Goal: Transaction & Acquisition: Purchase product/service

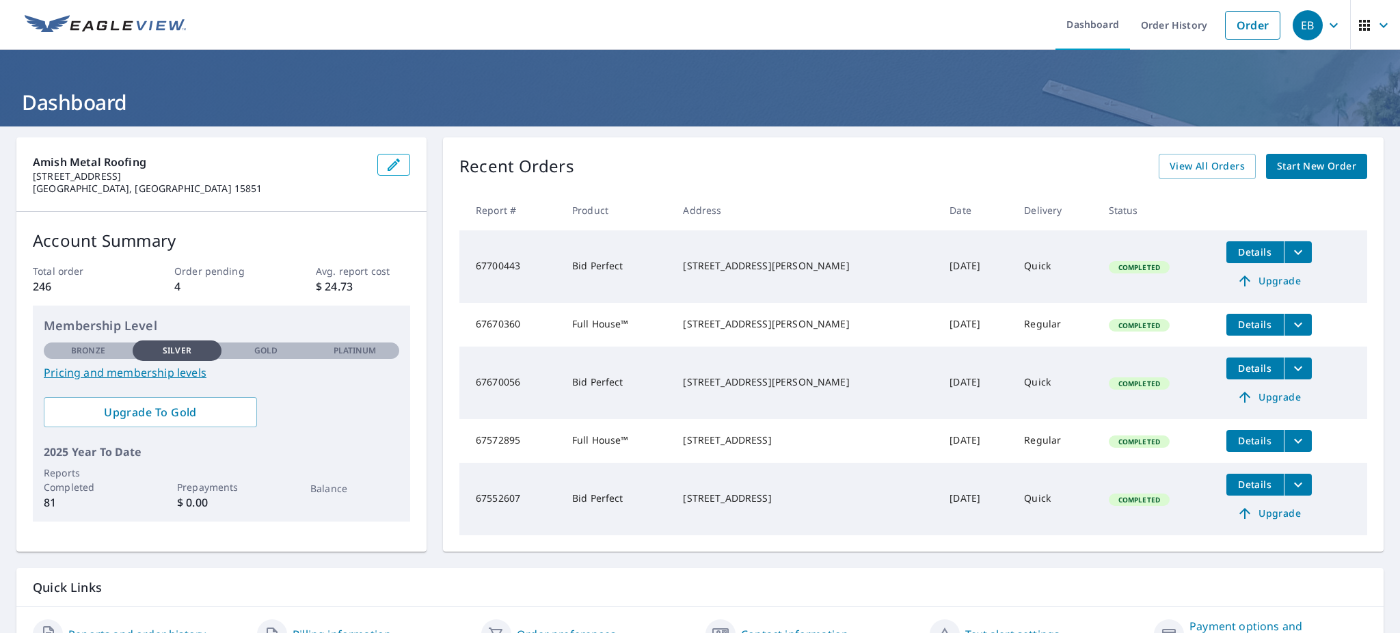
click at [1301, 172] on span "Start New Order" at bounding box center [1316, 166] width 79 height 17
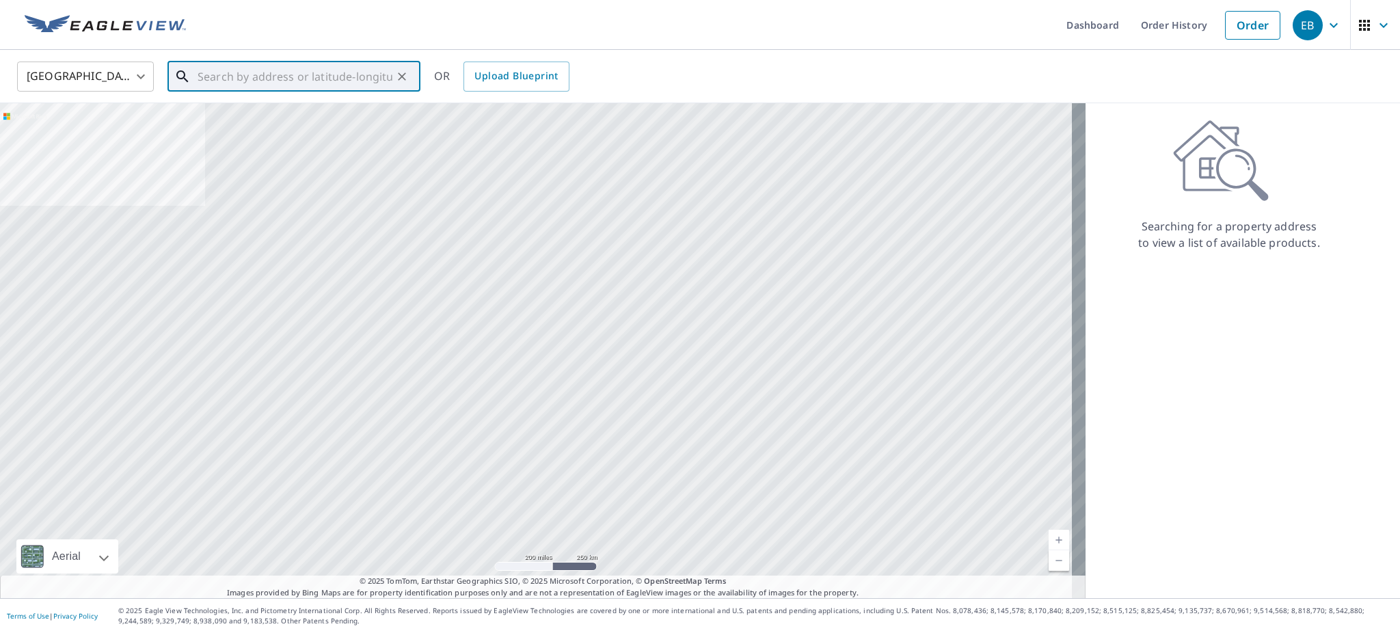
click at [338, 78] on input "text" at bounding box center [295, 76] width 195 height 38
paste input "[STREET_ADDRESS] SE"
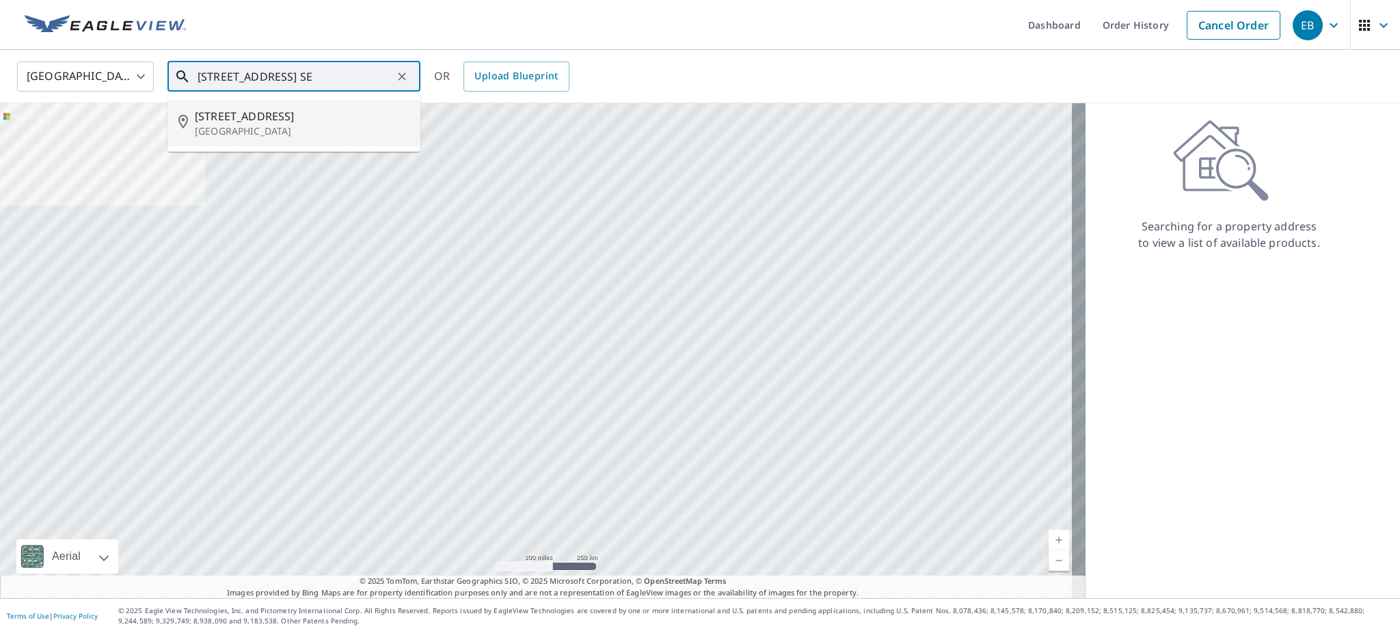
click at [316, 108] on span "[STREET_ADDRESS]" at bounding box center [302, 116] width 215 height 16
type input "[STREET_ADDRESS]"
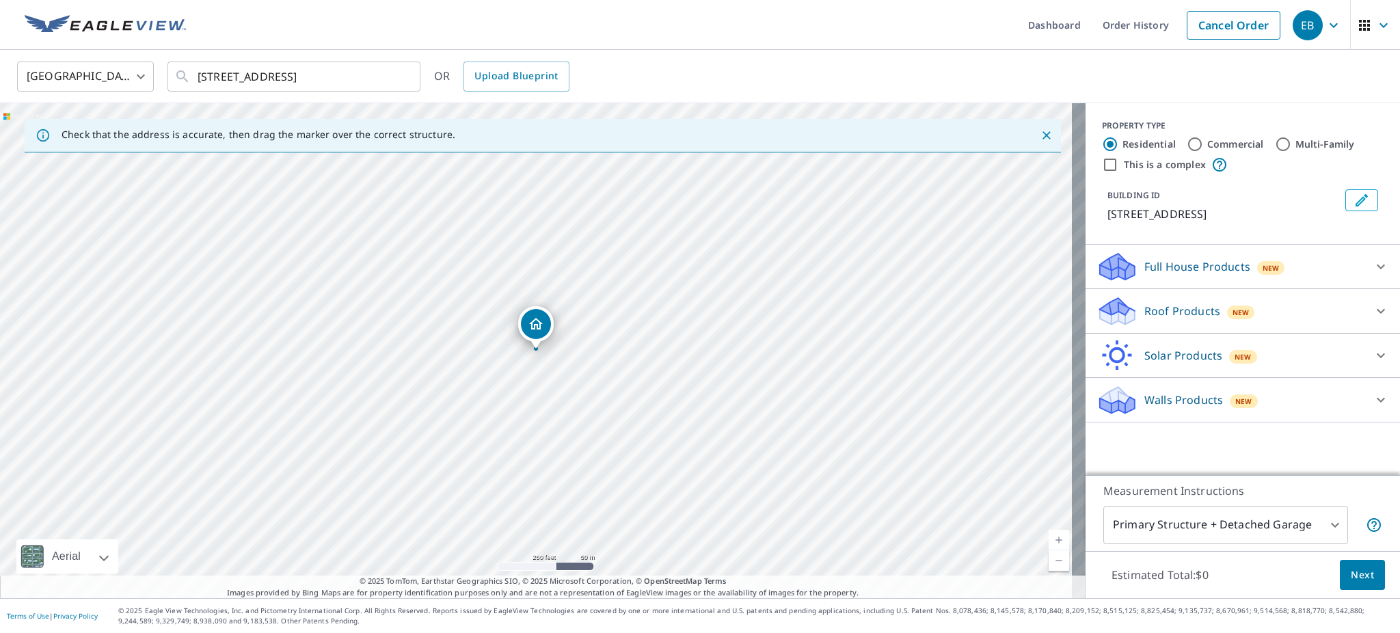
click at [1172, 306] on p "Roof Products" at bounding box center [1182, 311] width 76 height 16
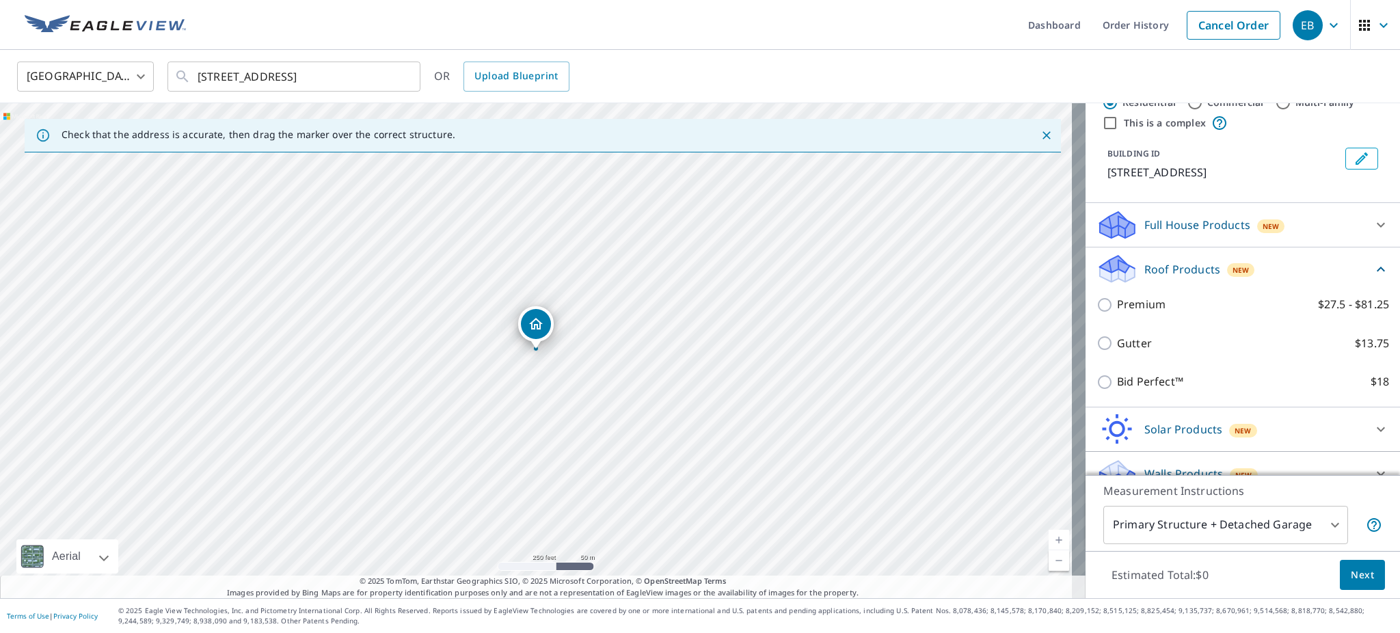
scroll to position [62, 0]
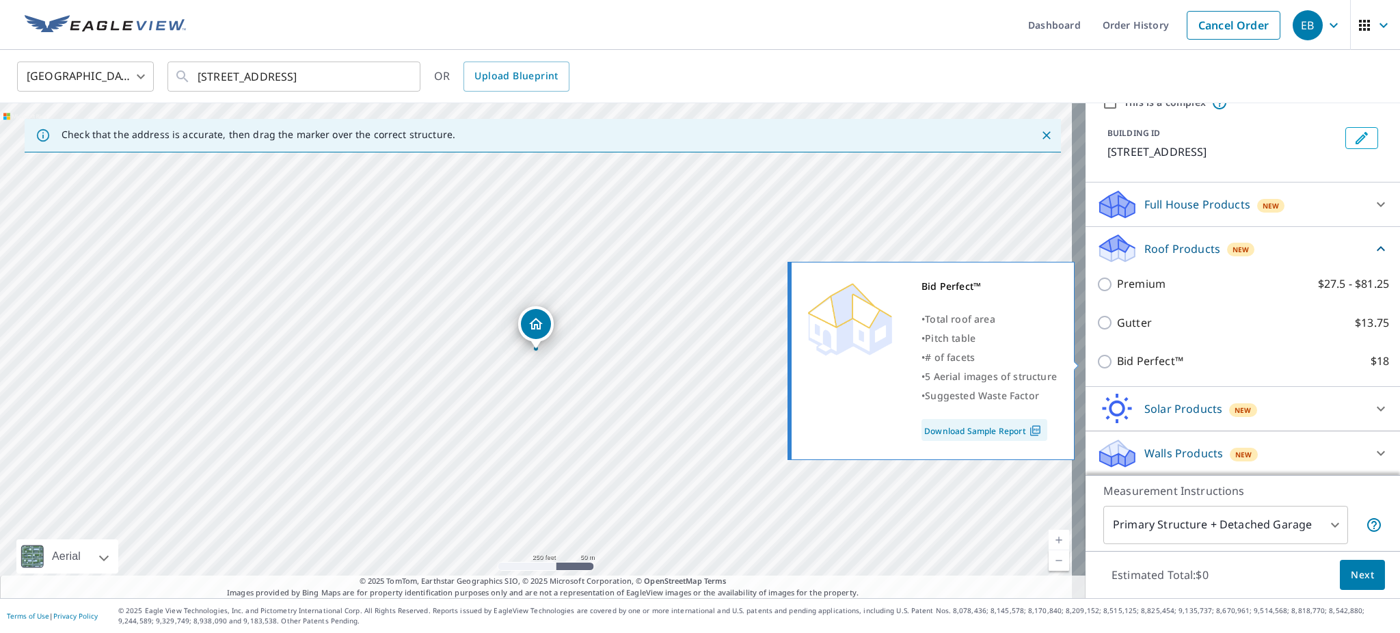
click at [1124, 362] on p "Bid Perfect™" at bounding box center [1150, 361] width 66 height 17
click at [1117, 362] on input "Bid Perfect™ $18" at bounding box center [1106, 361] width 21 height 16
checkbox input "true"
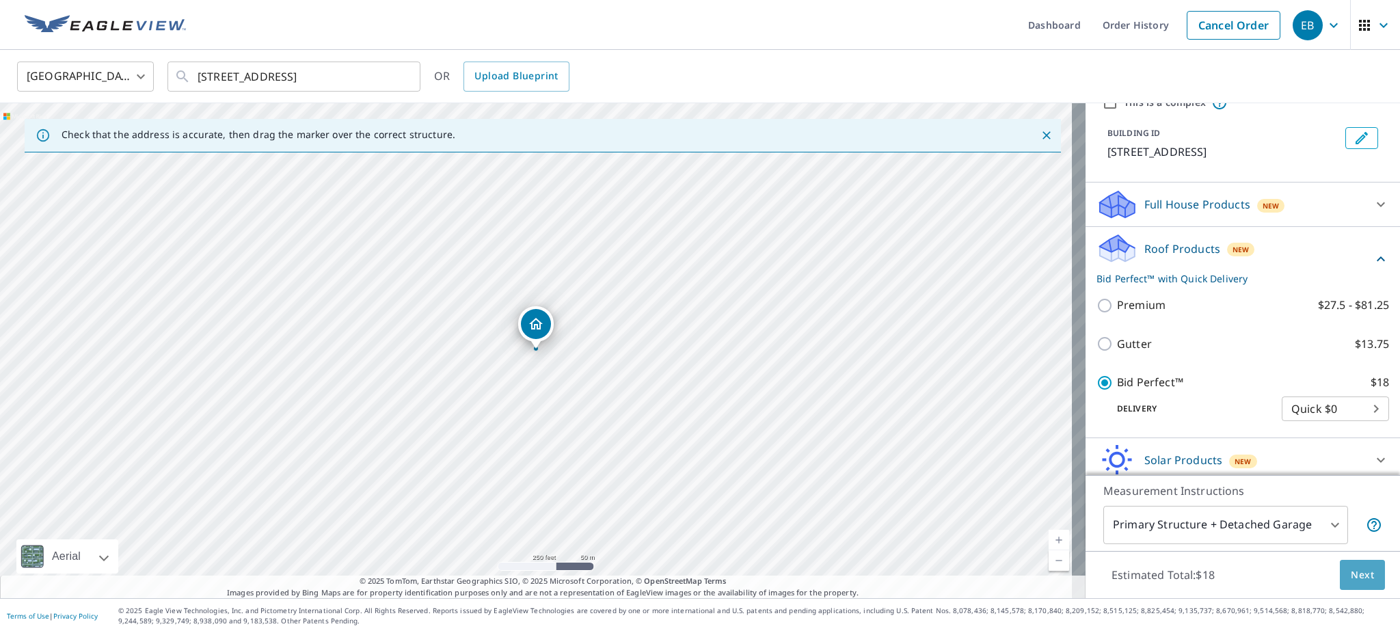
click at [1351, 575] on span "Next" at bounding box center [1362, 575] width 23 height 17
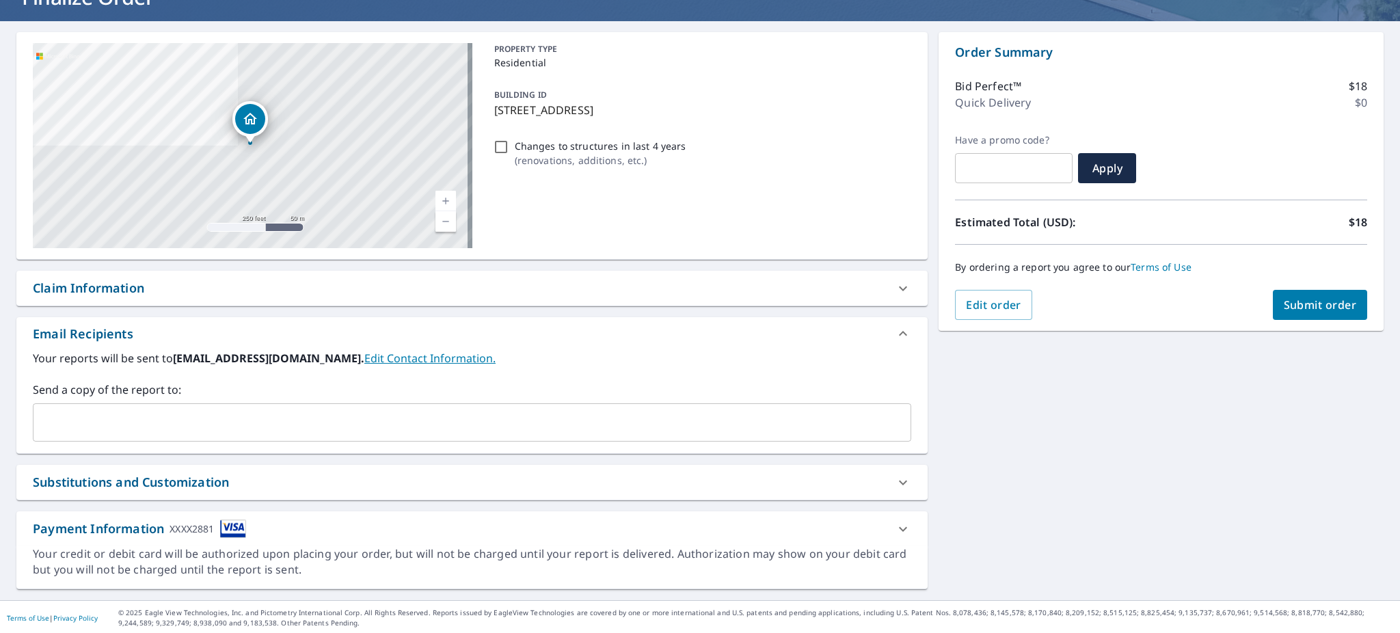
scroll to position [106, 0]
click at [1287, 306] on span "Submit order" at bounding box center [1320, 304] width 73 height 15
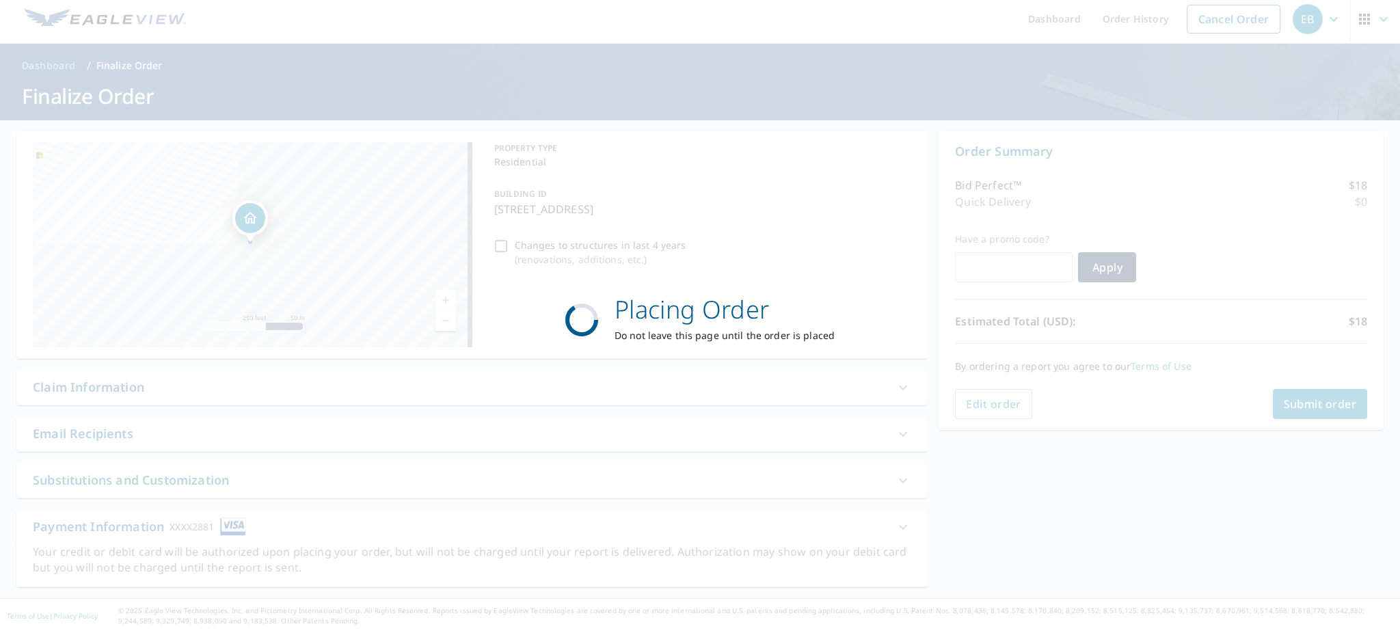
scroll to position [5, 0]
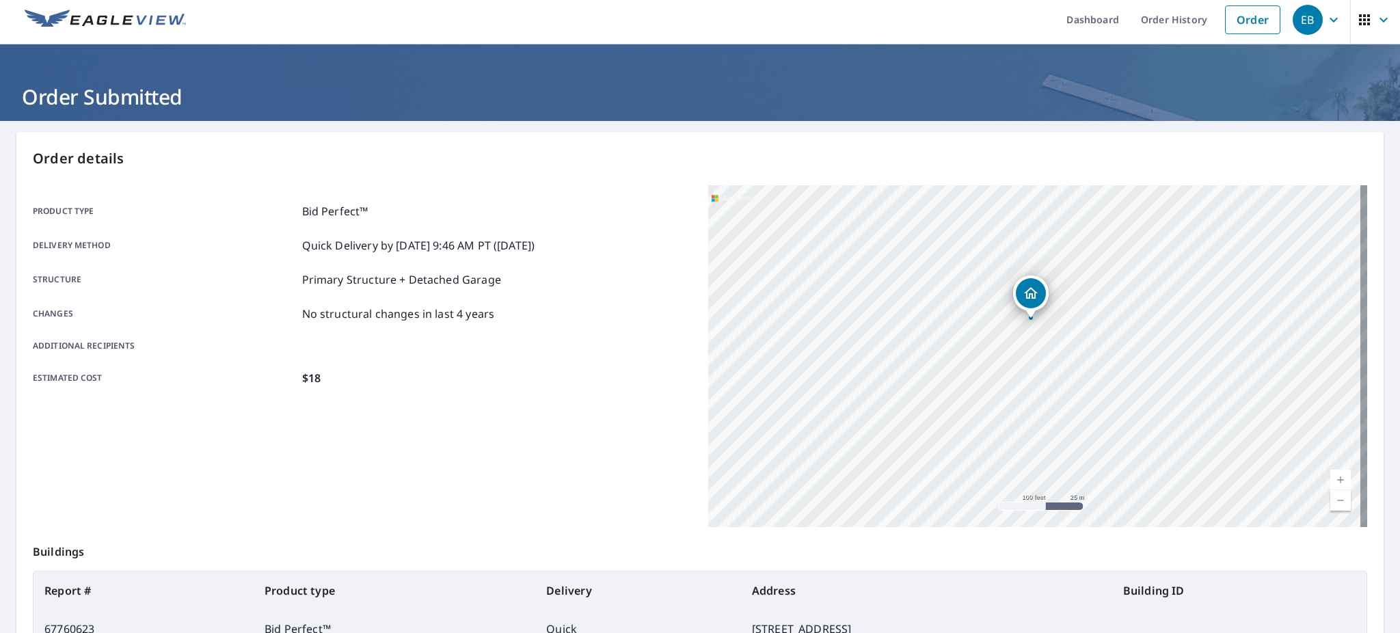
drag, startPoint x: 981, startPoint y: 276, endPoint x: 1025, endPoint y: 368, distance: 101.8
click at [1025, 368] on div "[STREET_ADDRESS]" at bounding box center [1037, 356] width 659 height 342
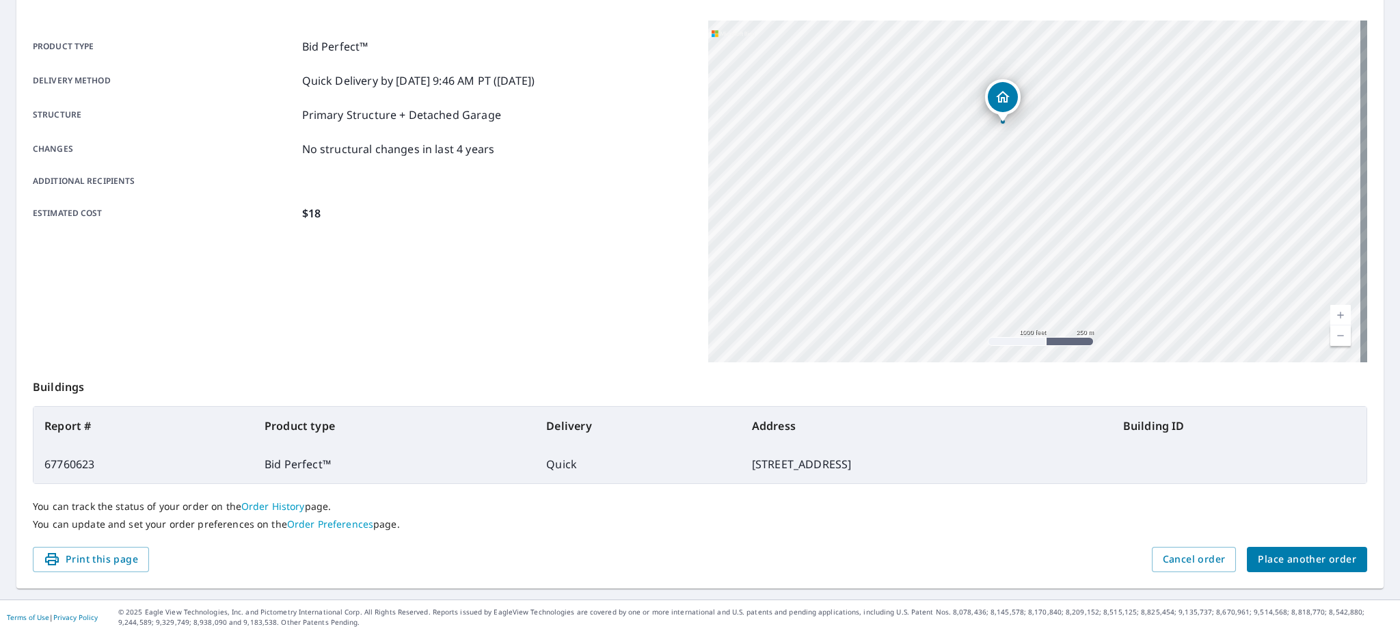
click at [1323, 558] on span "Place another order" at bounding box center [1307, 559] width 98 height 17
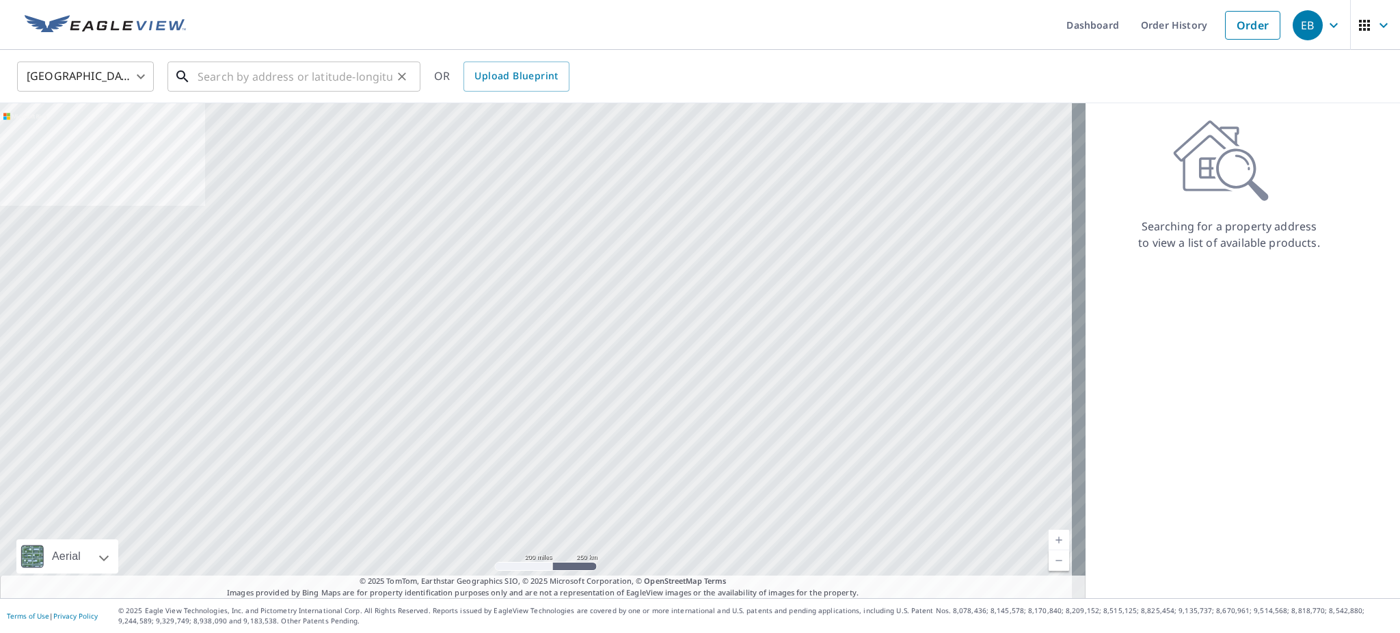
click at [243, 83] on input "text" at bounding box center [295, 76] width 195 height 38
paste input "2010 [PERSON_NAME]"
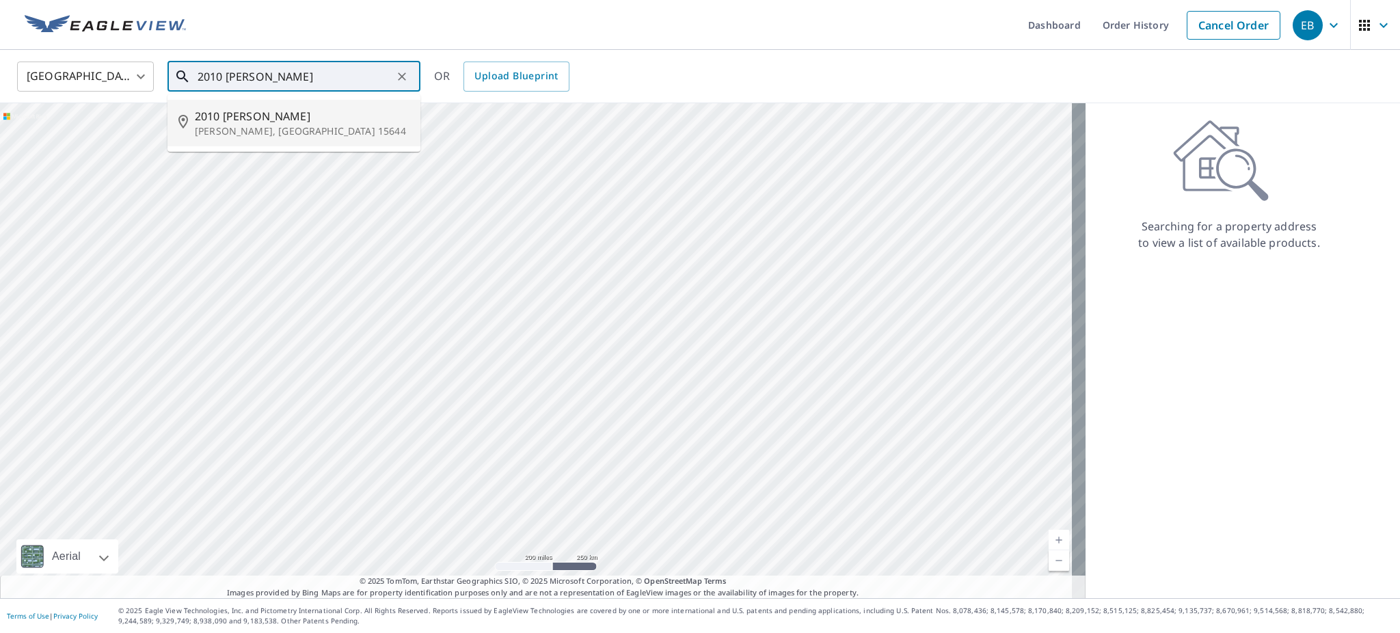
click at [283, 109] on span "2010 [PERSON_NAME]" at bounding box center [302, 116] width 215 height 16
type input "[STREET_ADDRESS][PERSON_NAME][PERSON_NAME]"
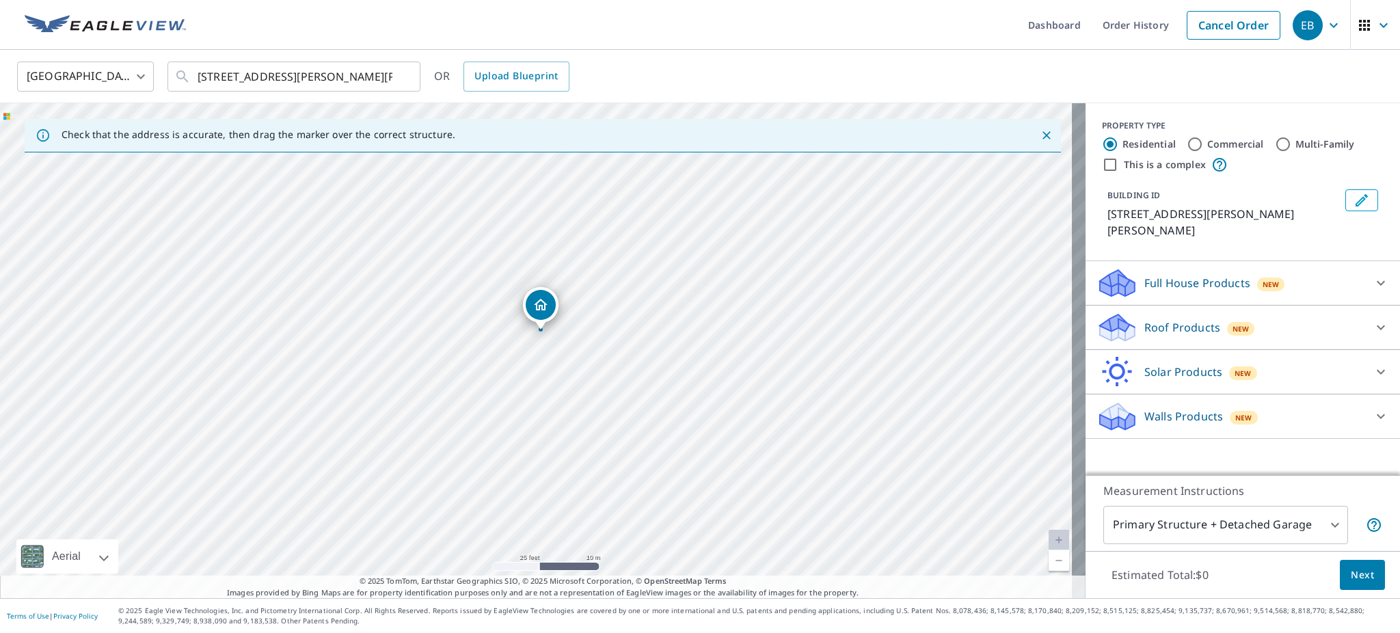
click at [1165, 319] on p "Roof Products" at bounding box center [1182, 327] width 76 height 16
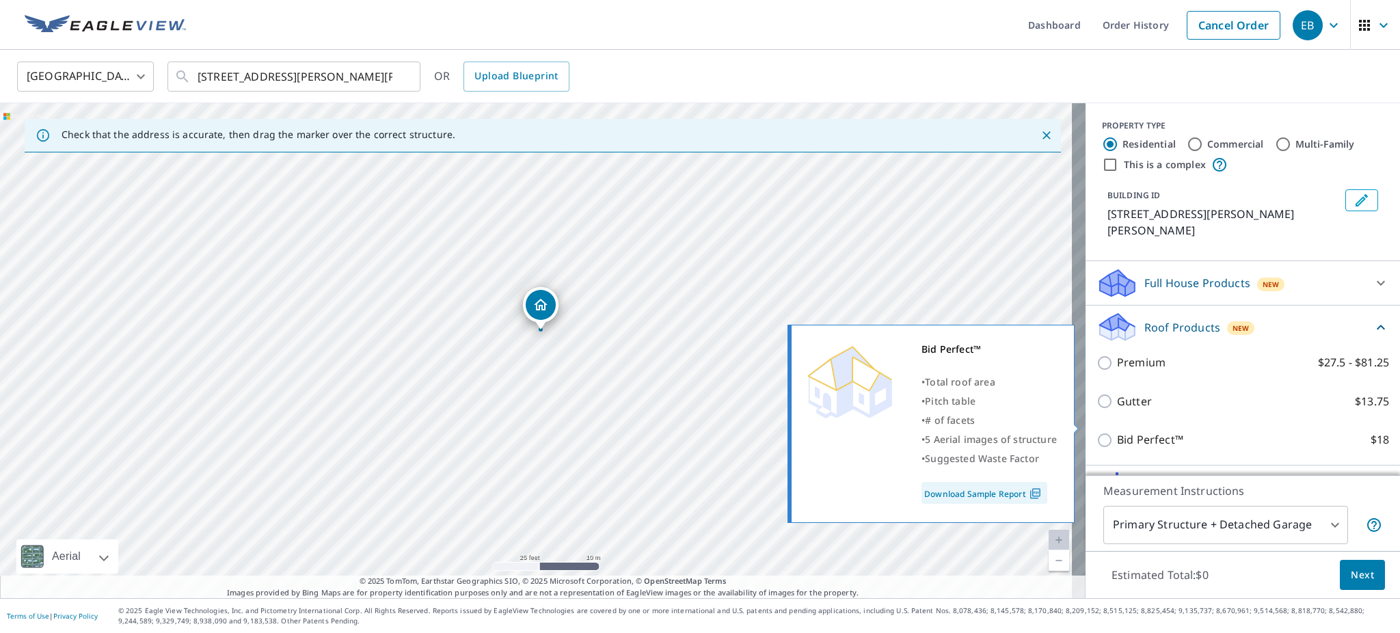
click at [1117, 431] on p "Bid Perfect™" at bounding box center [1150, 439] width 66 height 17
click at [1113, 432] on input "Bid Perfect™ $18" at bounding box center [1106, 440] width 21 height 16
checkbox input "true"
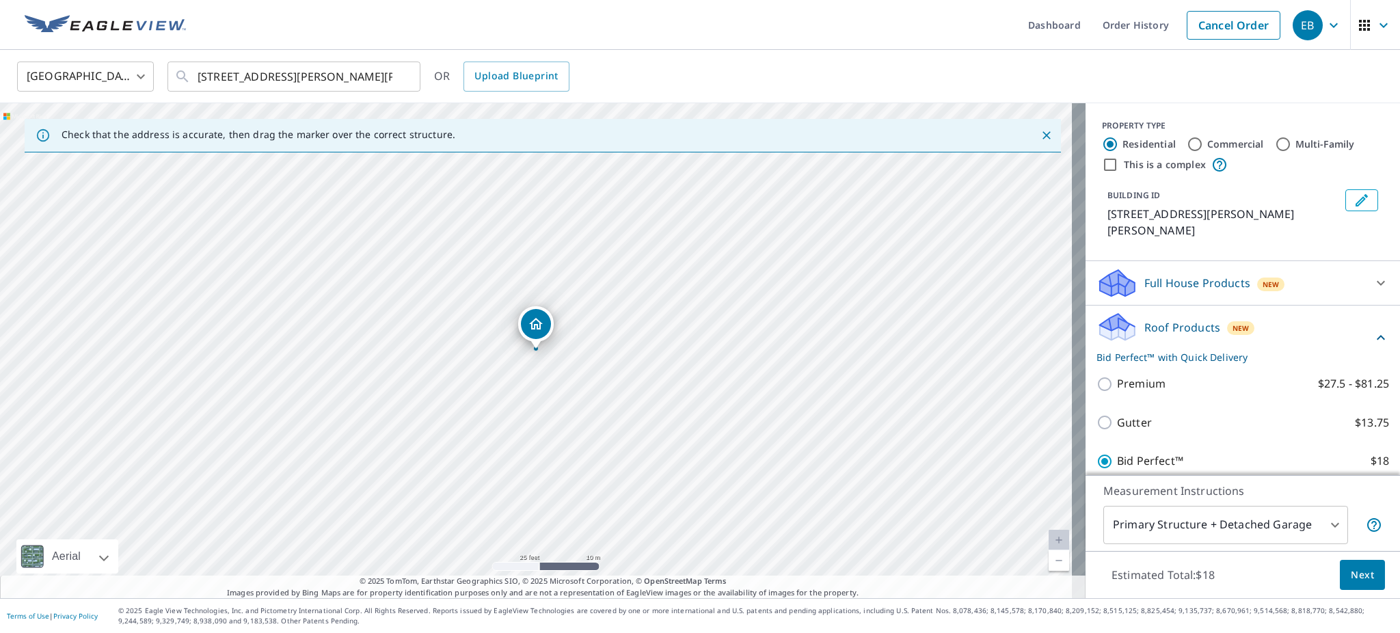
click at [1189, 521] on body "EB EB Dashboard Order History Cancel Order EB United States [GEOGRAPHIC_DATA] ​…" at bounding box center [700, 460] width 1400 height 921
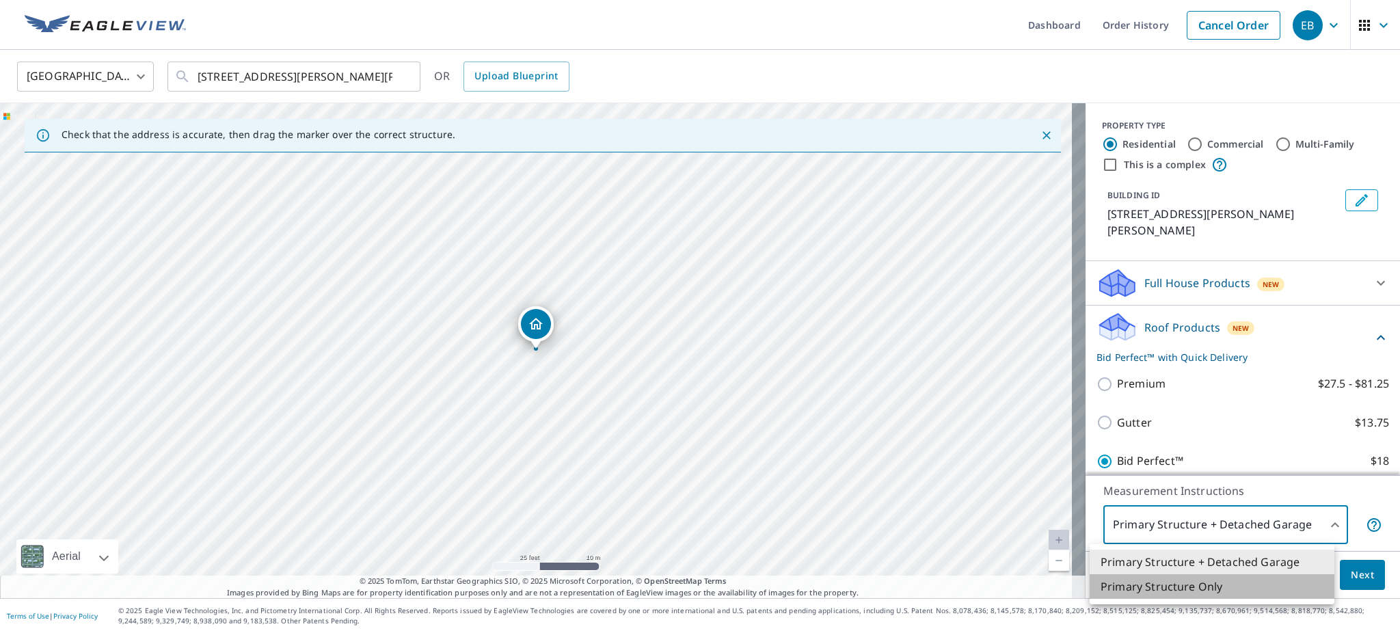
click at [1175, 582] on li "Primary Structure Only" at bounding box center [1212, 586] width 245 height 25
type input "2"
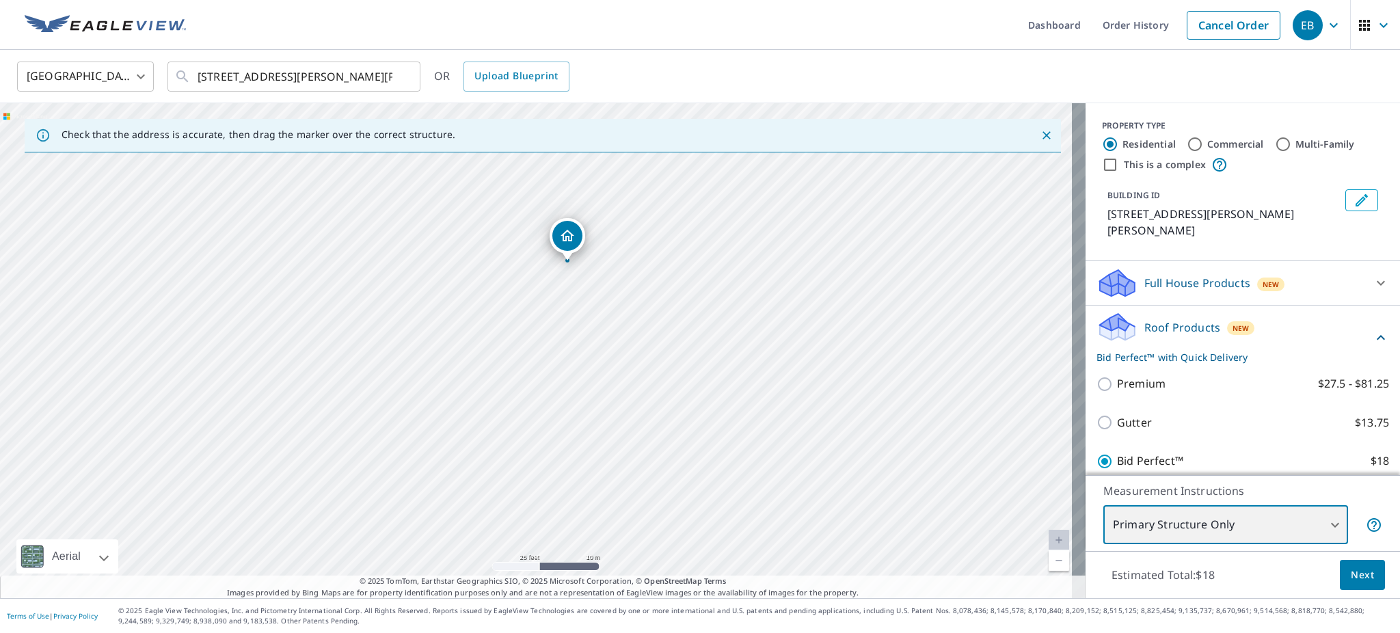
drag, startPoint x: 642, startPoint y: 413, endPoint x: 673, endPoint y: 325, distance: 93.6
click at [673, 325] on div "[STREET_ADDRESS][PERSON_NAME][PERSON_NAME]" at bounding box center [542, 350] width 1085 height 495
click at [1345, 565] on button "Next" at bounding box center [1362, 575] width 45 height 31
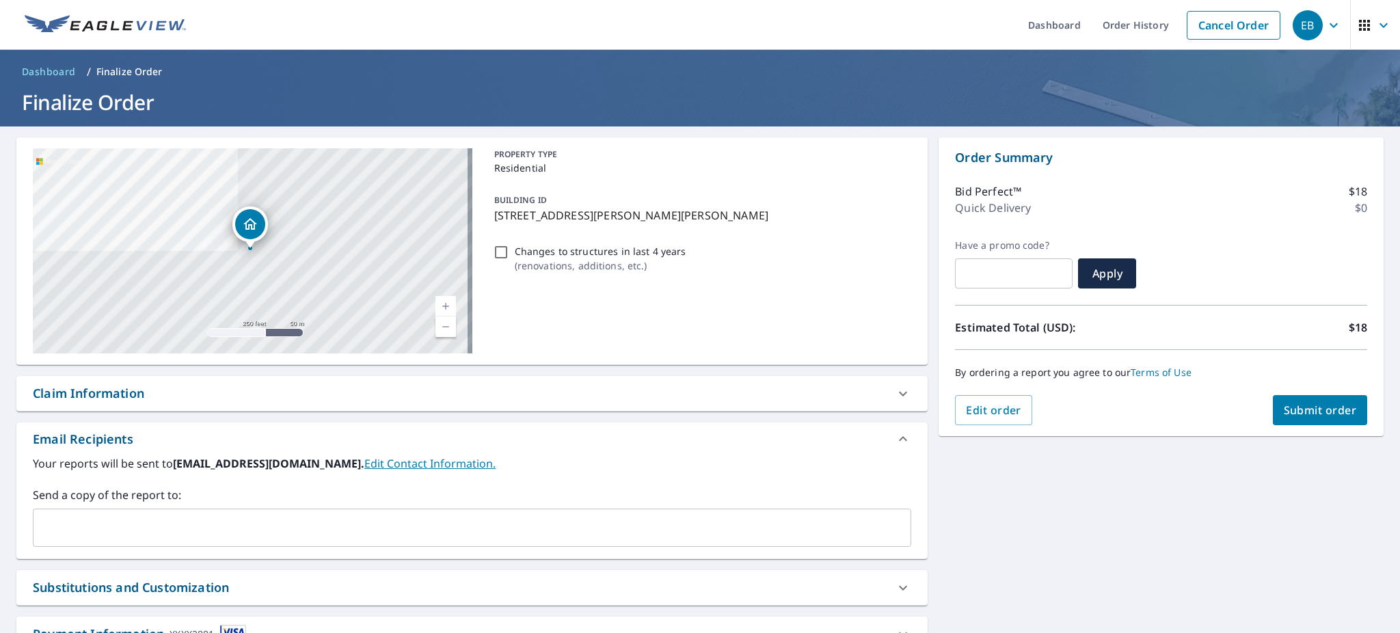
click at [1303, 416] on span "Submit order" at bounding box center [1320, 410] width 73 height 15
